Goal: Information Seeking & Learning: Learn about a topic

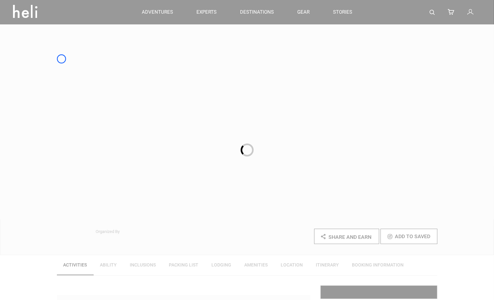
click at [61, 59] on div at bounding box center [247, 150] width 494 height 300
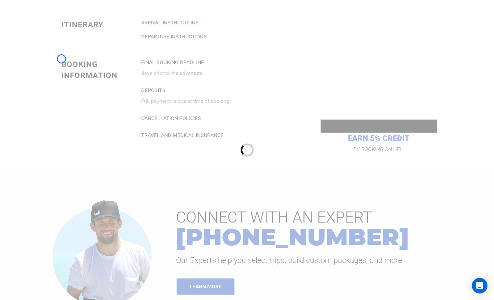
scroll to position [657, 0]
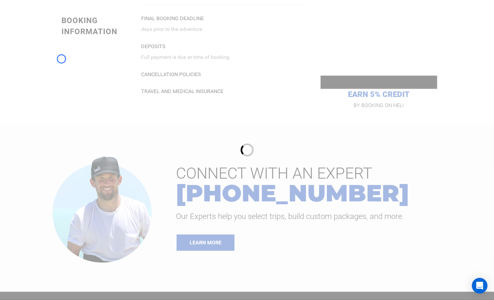
click at [61, 59] on div at bounding box center [247, 150] width 494 height 300
click at [51, 55] on div at bounding box center [247, 150] width 494 height 300
click at [55, 37] on div at bounding box center [247, 150] width 494 height 300
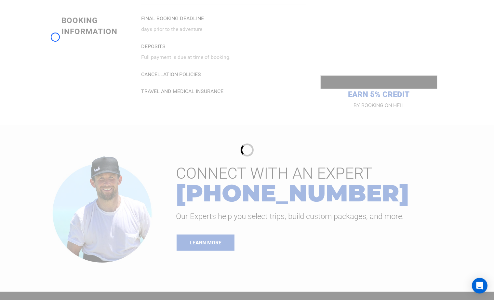
scroll to position [821, 0]
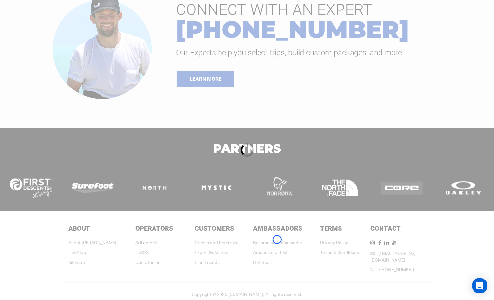
click at [277, 239] on div at bounding box center [247, 150] width 494 height 300
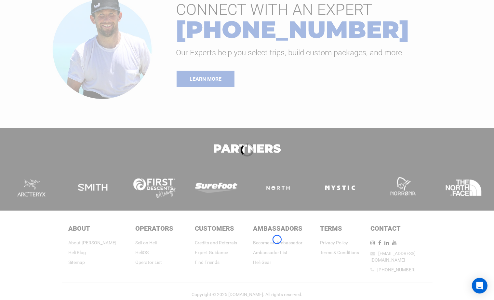
click at [277, 239] on div at bounding box center [247, 150] width 494 height 300
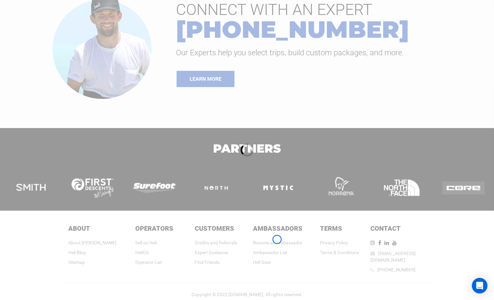
click at [56, 38] on div at bounding box center [247, 150] width 494 height 300
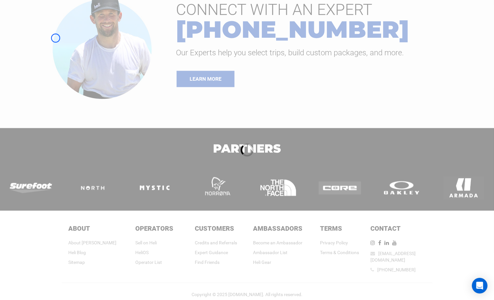
click at [65, 58] on div at bounding box center [247, 150] width 494 height 300
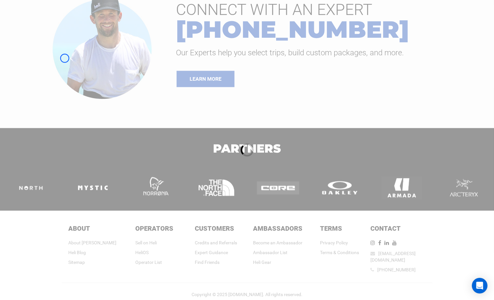
click at [43, 52] on div at bounding box center [247, 150] width 494 height 300
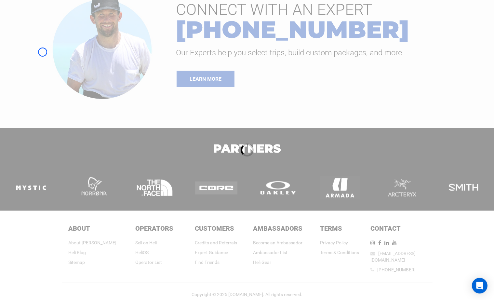
scroll to position [602, 0]
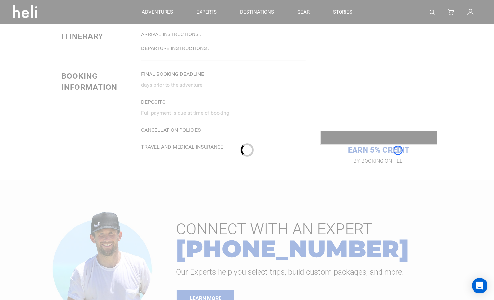
click at [398, 150] on div at bounding box center [247, 150] width 494 height 300
click at [40, 55] on div at bounding box center [247, 150] width 494 height 300
